Goal: Information Seeking & Learning: Learn about a topic

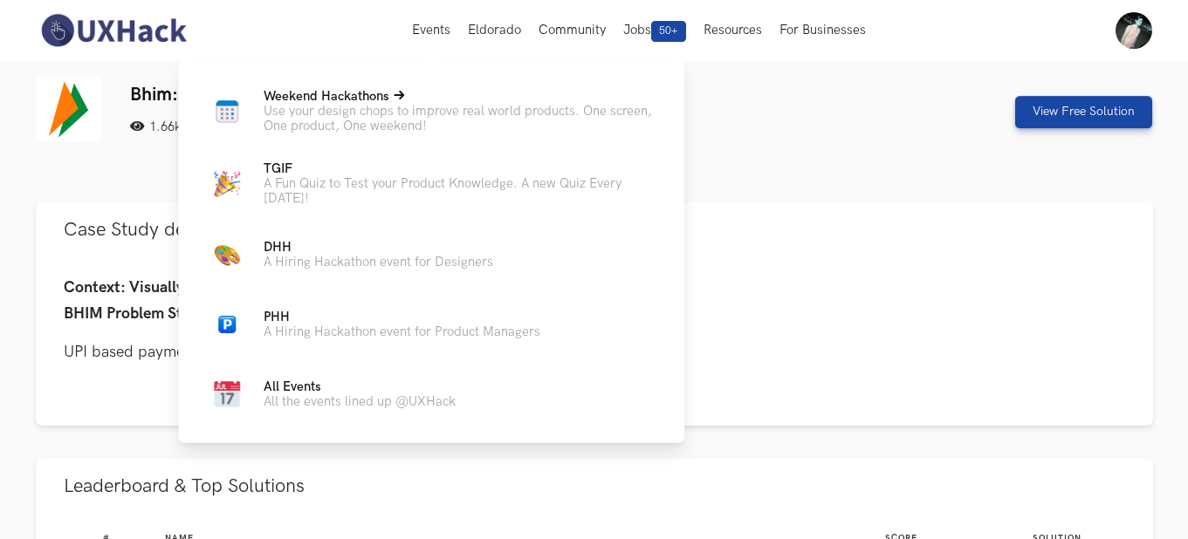
click at [355, 129] on p "Use your design chops to improve real world products. One screen, One product, …" at bounding box center [460, 119] width 393 height 30
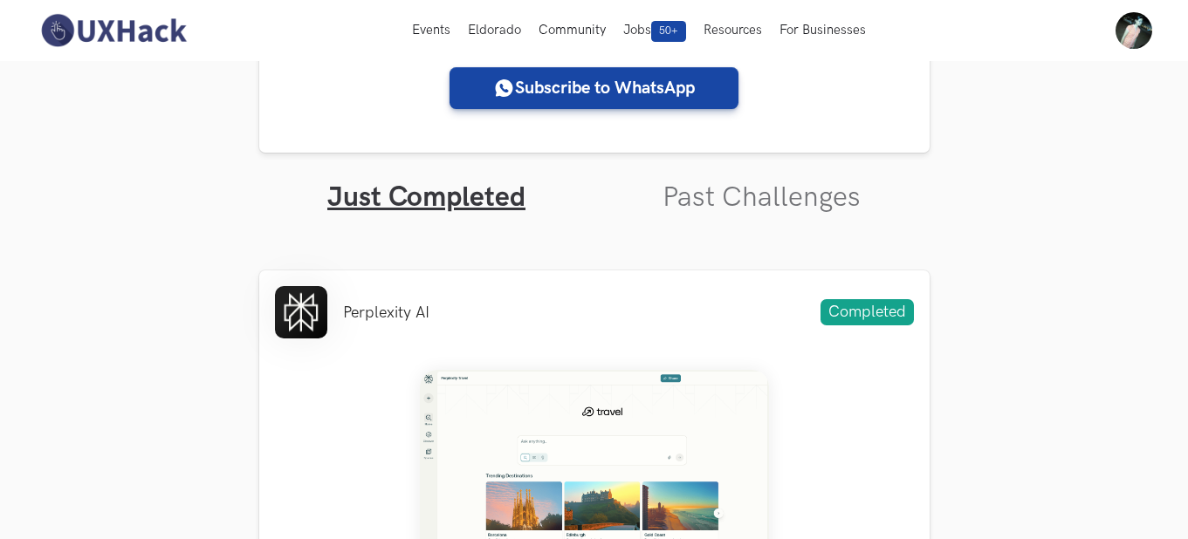
scroll to position [419, 0]
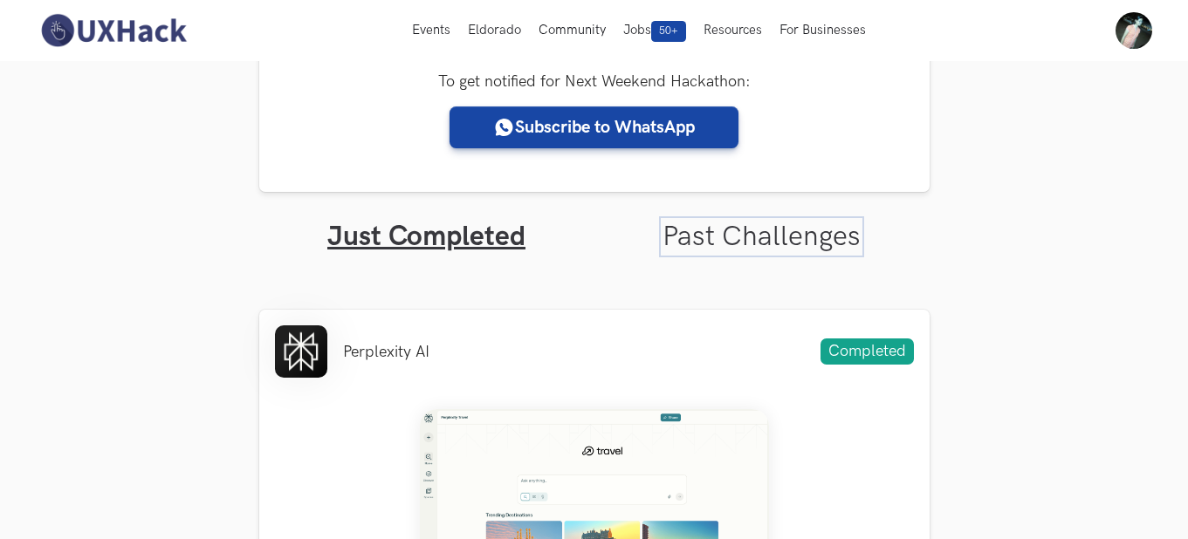
click at [757, 236] on link "Past Challenges" at bounding box center [761, 237] width 198 height 34
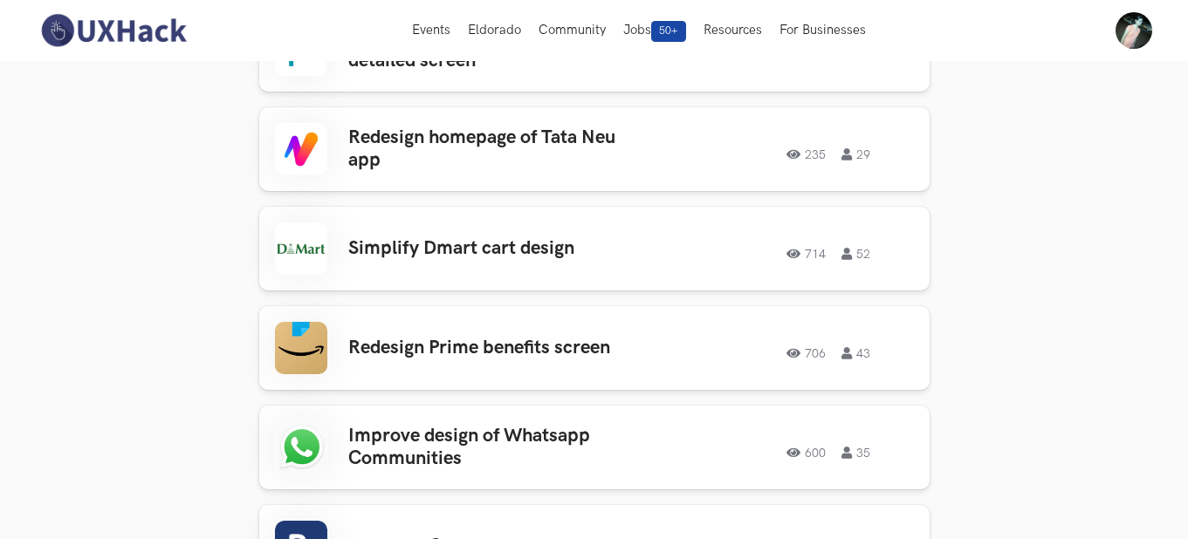
scroll to position [1392, 0]
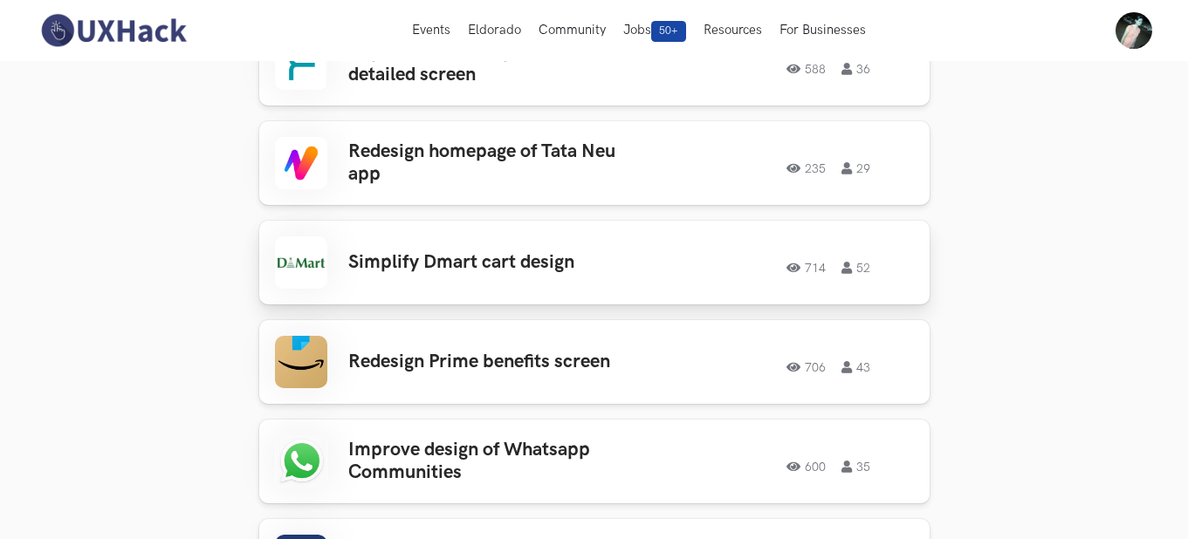
click at [524, 252] on h3 "Simplify Dmart cart design" at bounding box center [484, 262] width 272 height 23
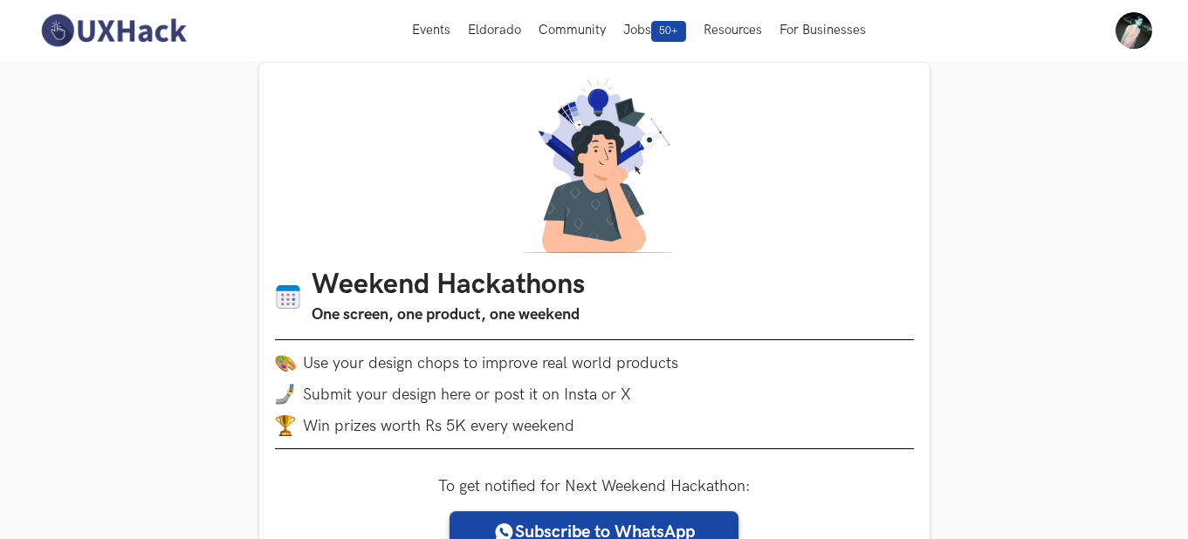
scroll to position [0, 0]
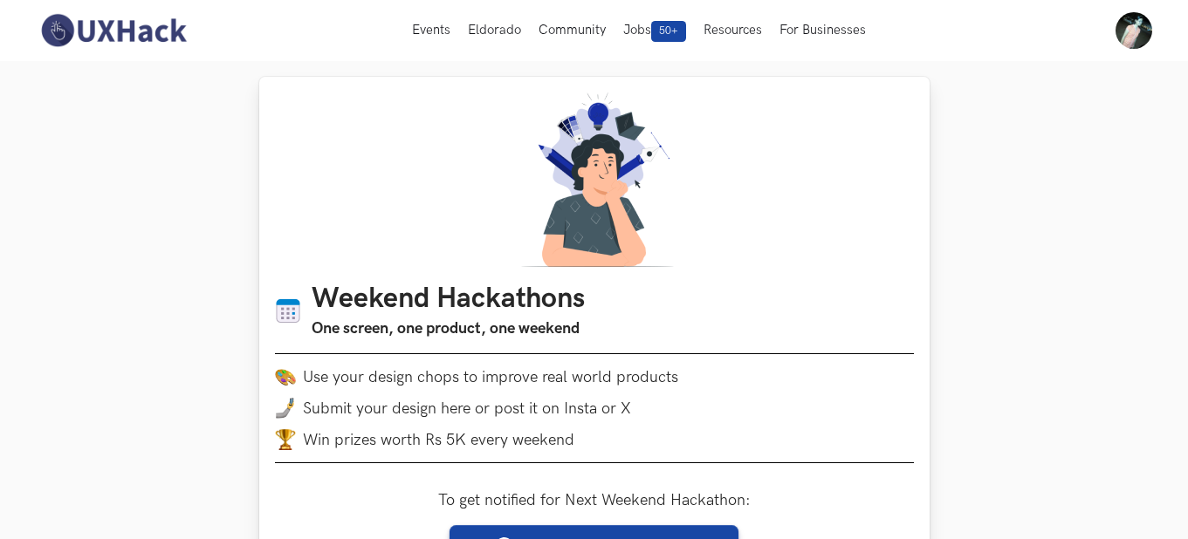
click at [629, 265] on img at bounding box center [594, 180] width 168 height 175
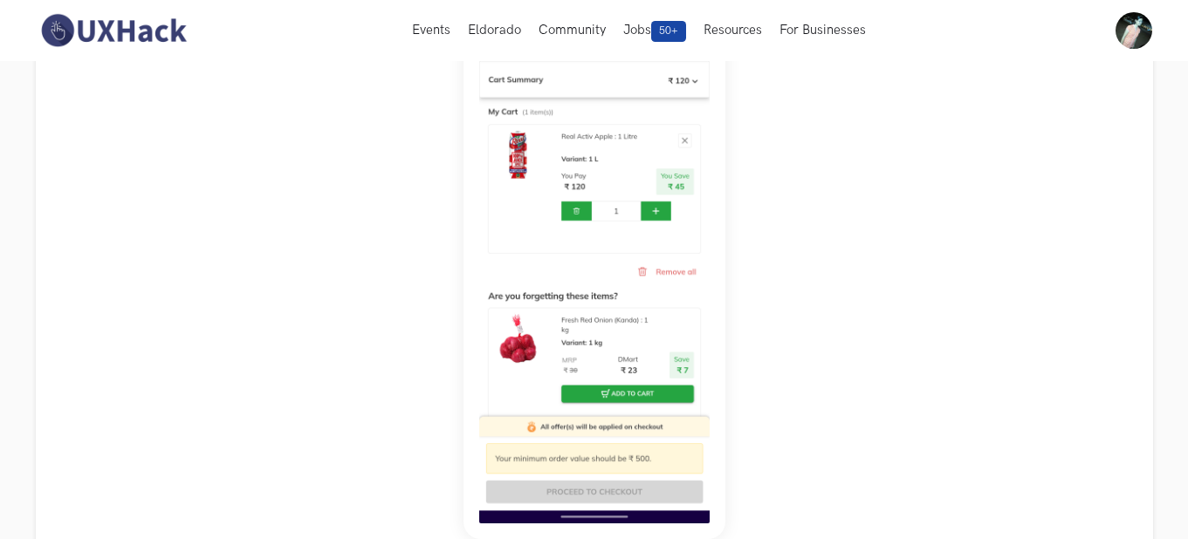
scroll to position [257, 0]
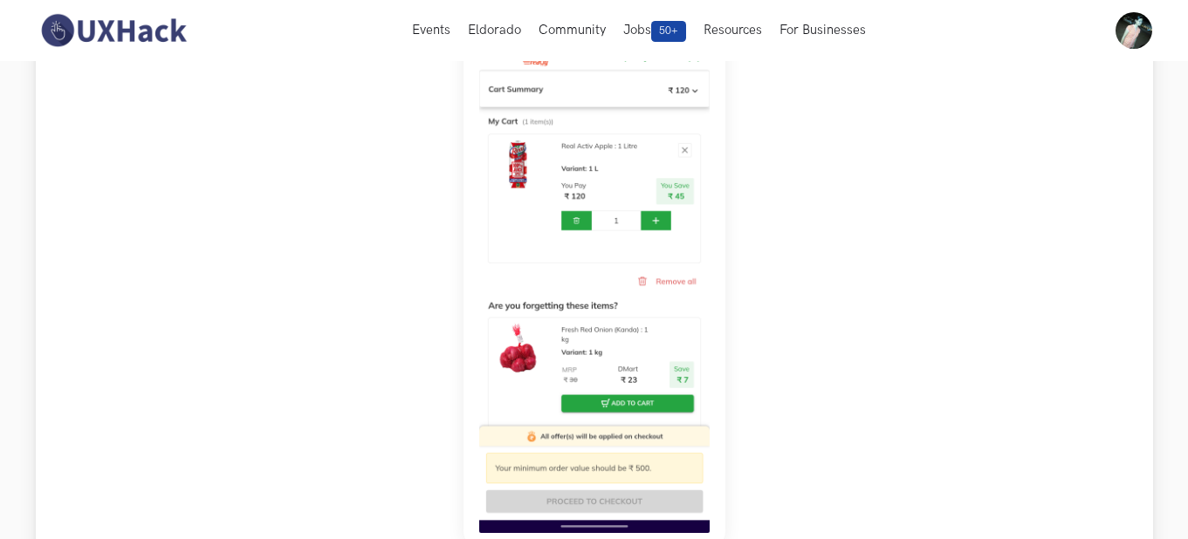
click at [1007, 226] on div "Dmart is one of the largest supermarket chains in India. It also has an online …" at bounding box center [594, 361] width 1061 height 713
drag, startPoint x: 1182, startPoint y: 114, endPoint x: 1191, endPoint y: 120, distance: 11.4
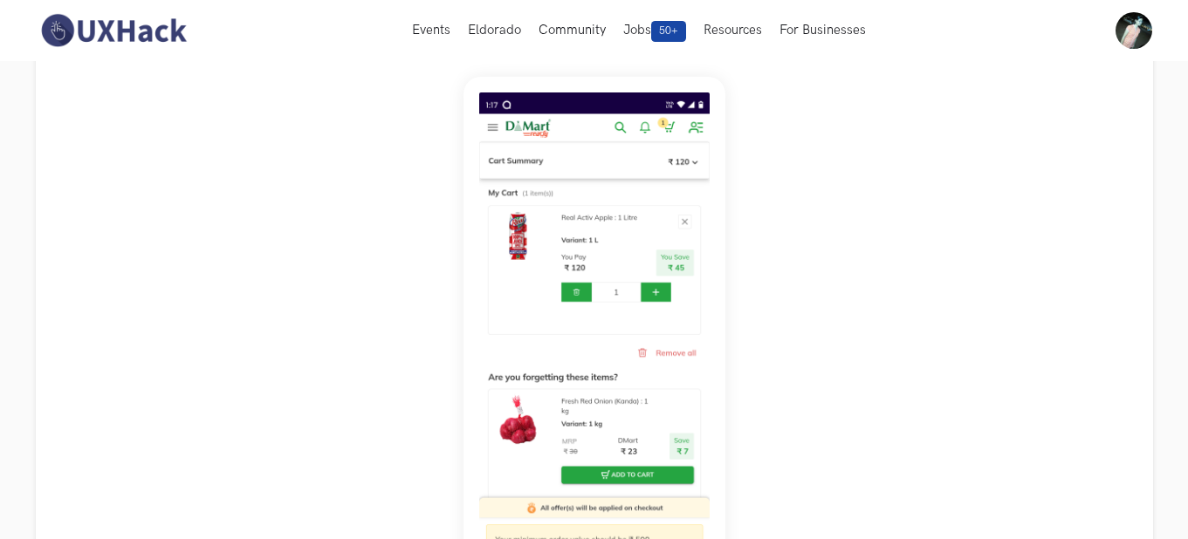
scroll to position [190, 0]
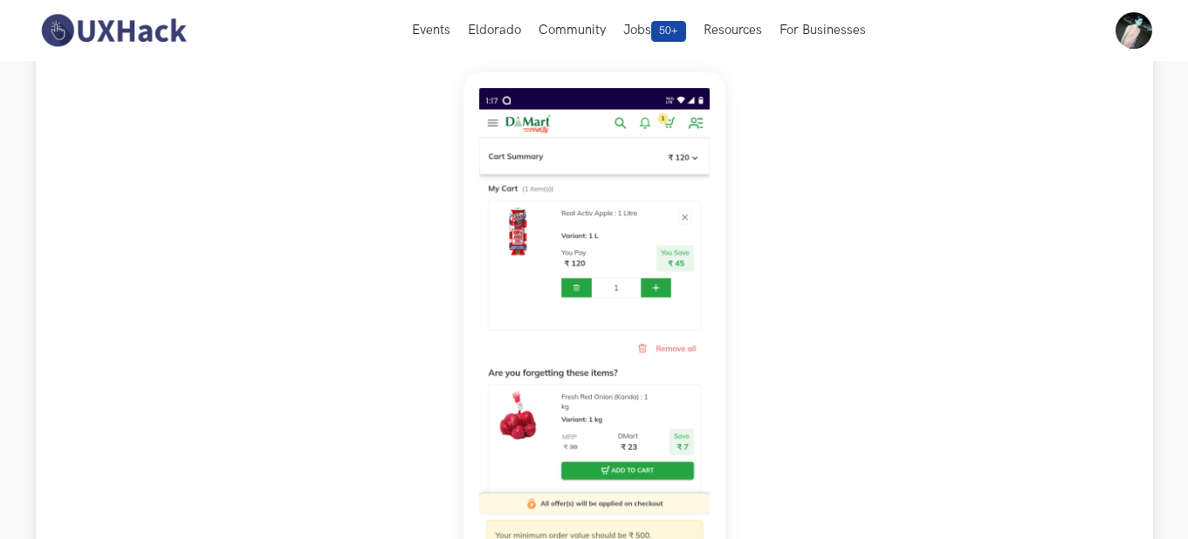
click at [912, 259] on div "Dmart is one of the largest supermarket chains in India. It also has an online …" at bounding box center [594, 428] width 1061 height 713
